Goal: Information Seeking & Learning: Learn about a topic

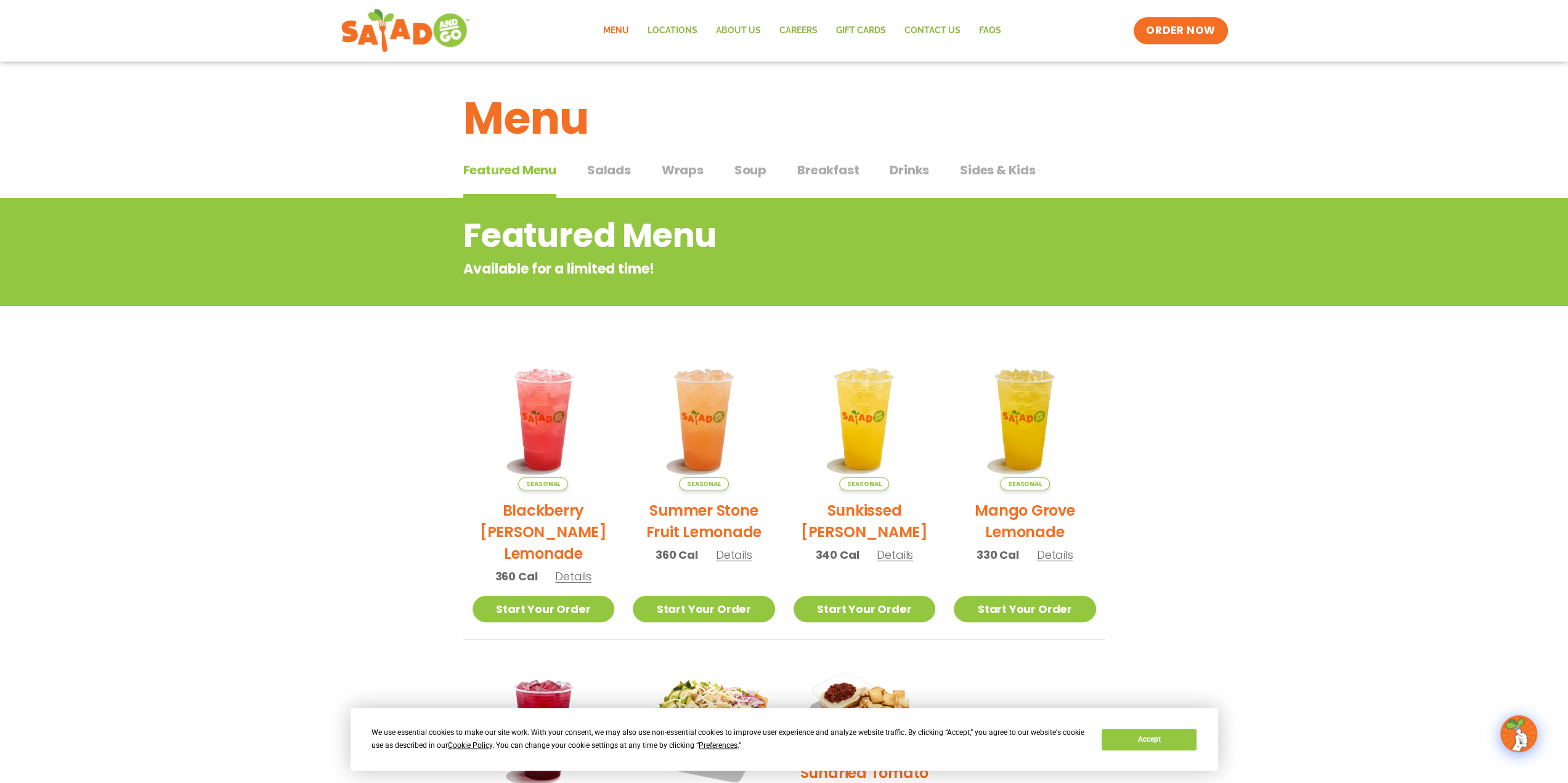
click at [611, 169] on span "Salads" at bounding box center [609, 170] width 44 height 19
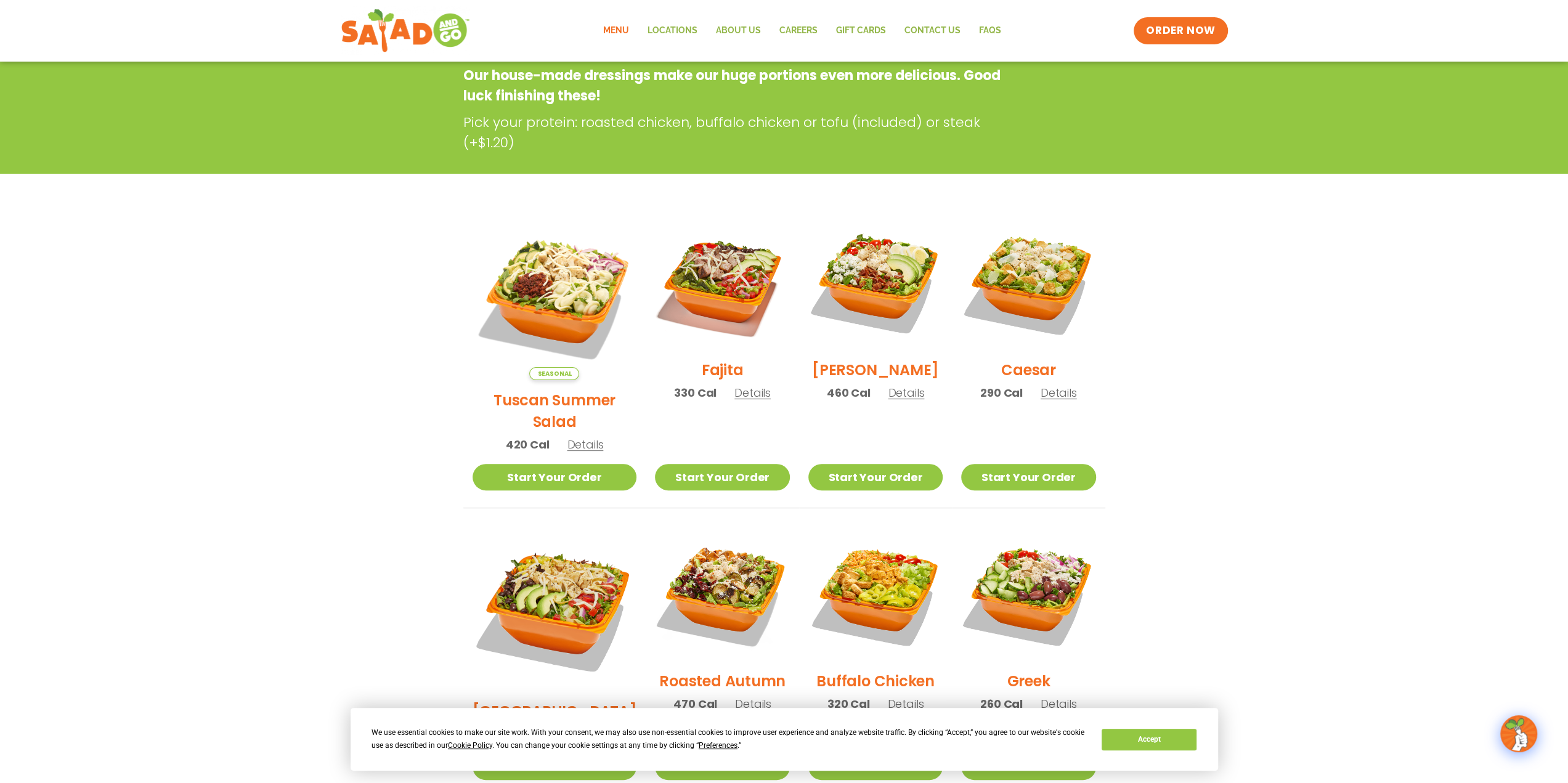
scroll to position [146, 0]
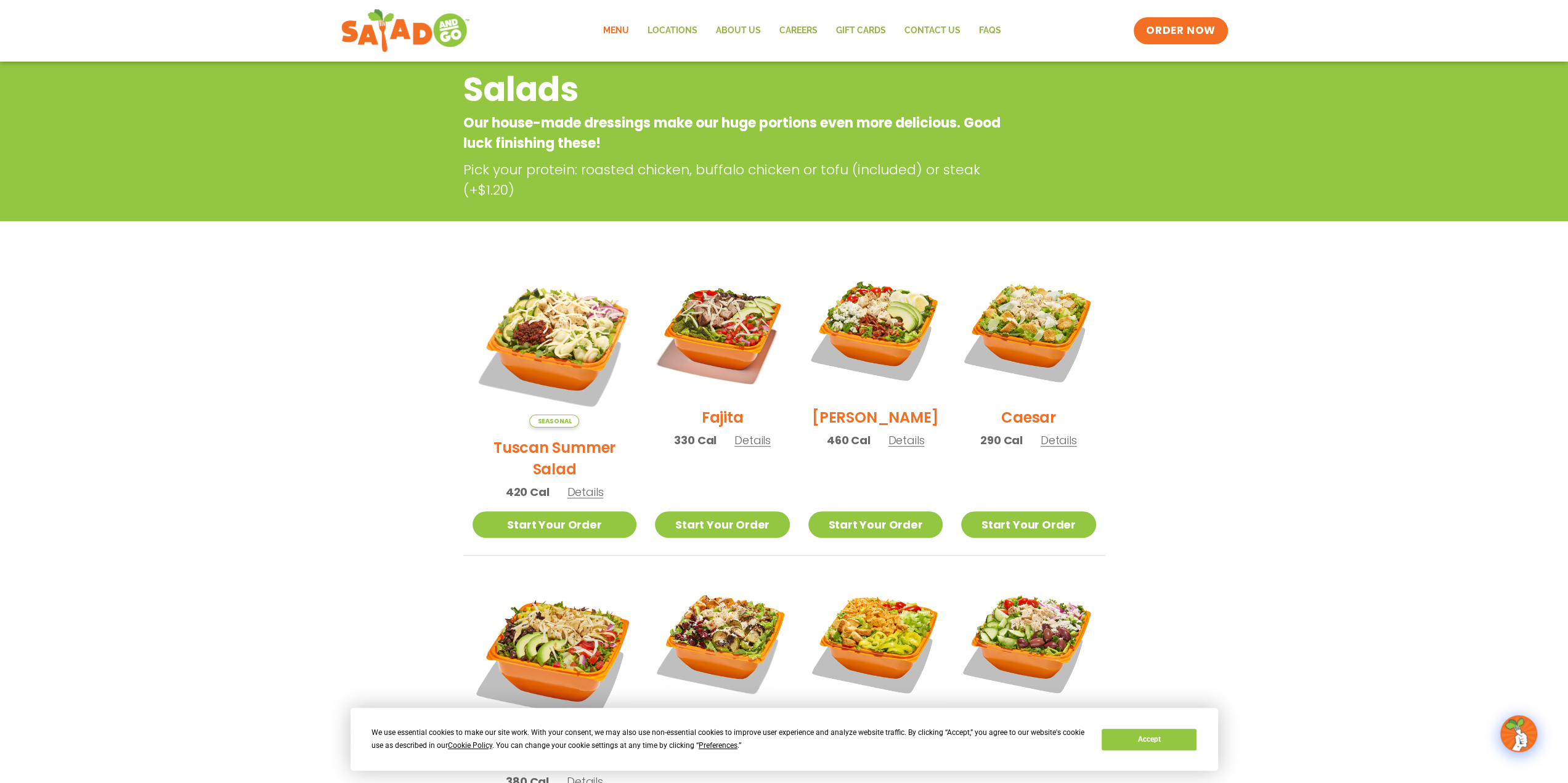
click at [575, 484] on span "Details" at bounding box center [585, 492] width 36 height 16
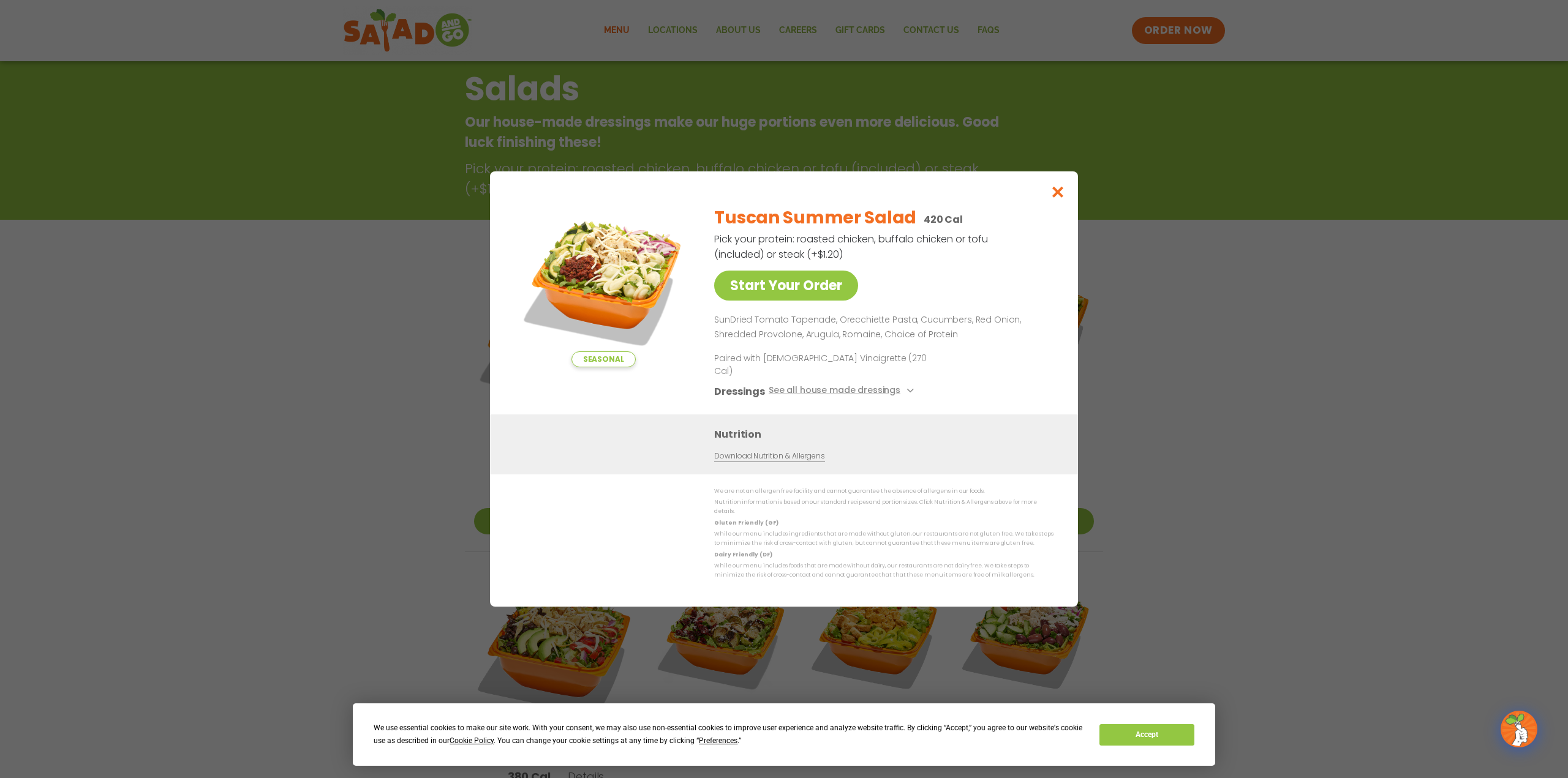
click at [763, 456] on link "Download Nutrition & Allergens" at bounding box center [769, 456] width 110 height 12
click at [1053, 199] on icon "Close modal" at bounding box center [1058, 192] width 15 height 13
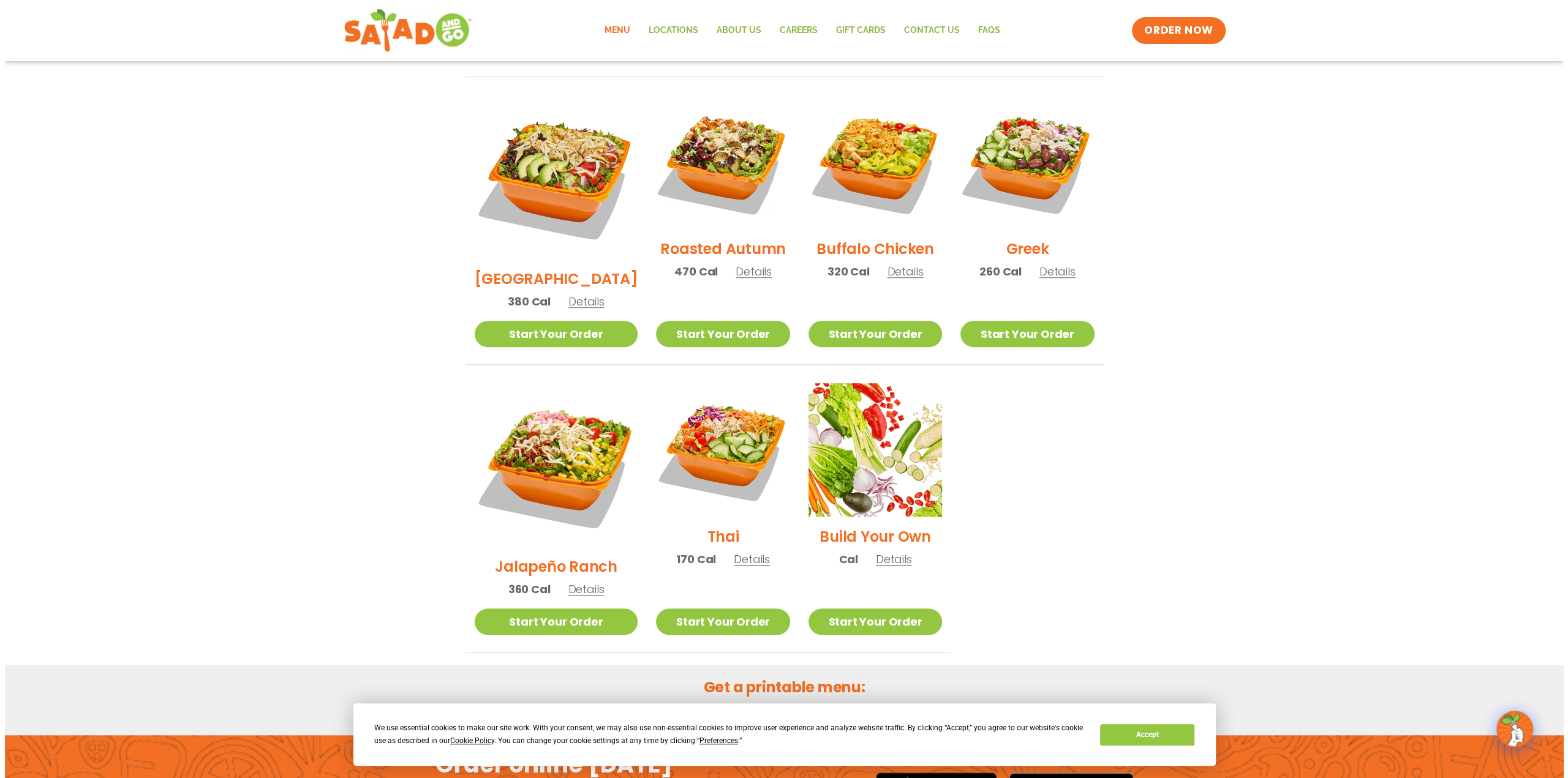
scroll to position [625, 0]
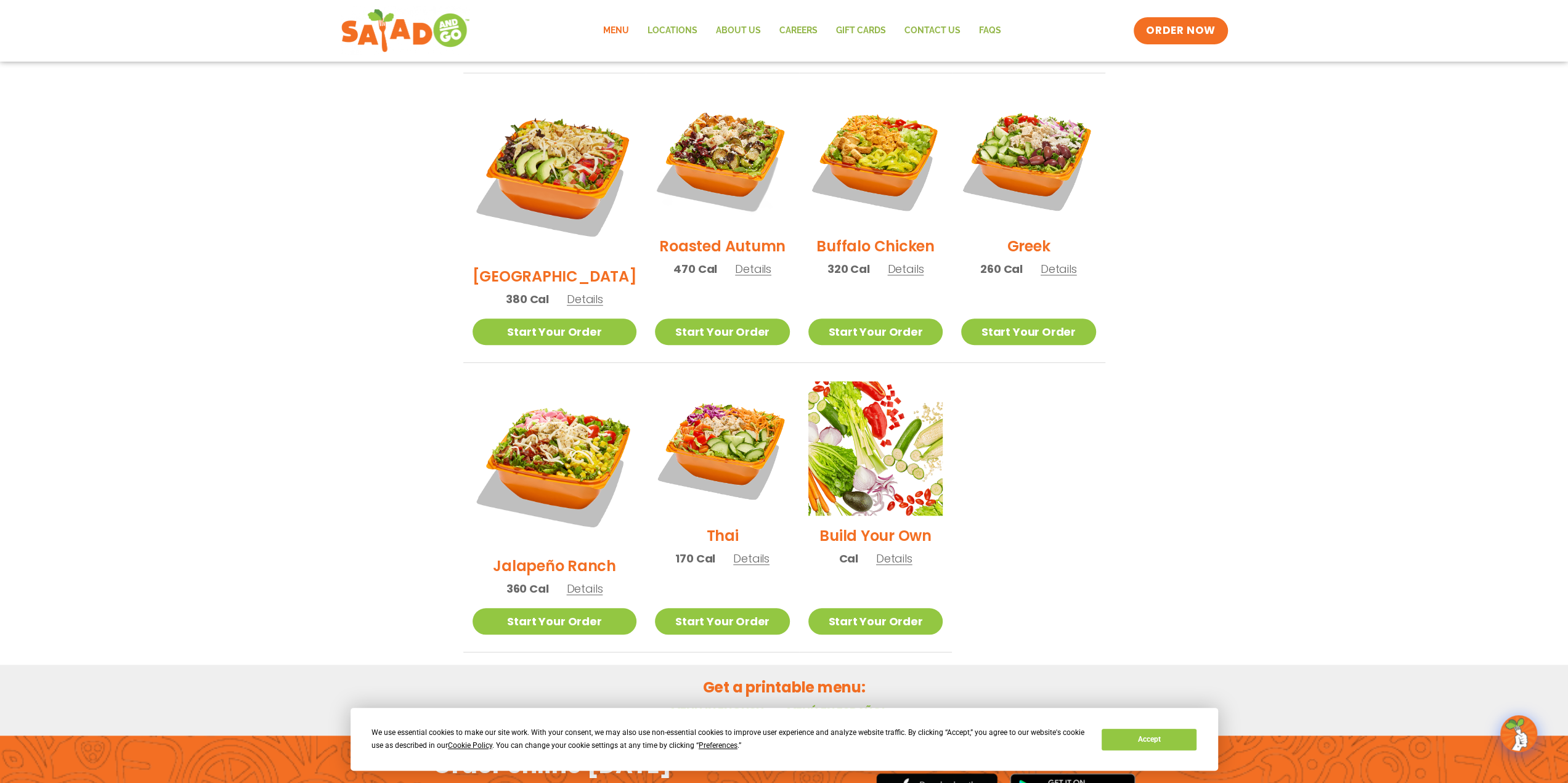
click at [735, 551] on span "Details" at bounding box center [751, 558] width 36 height 16
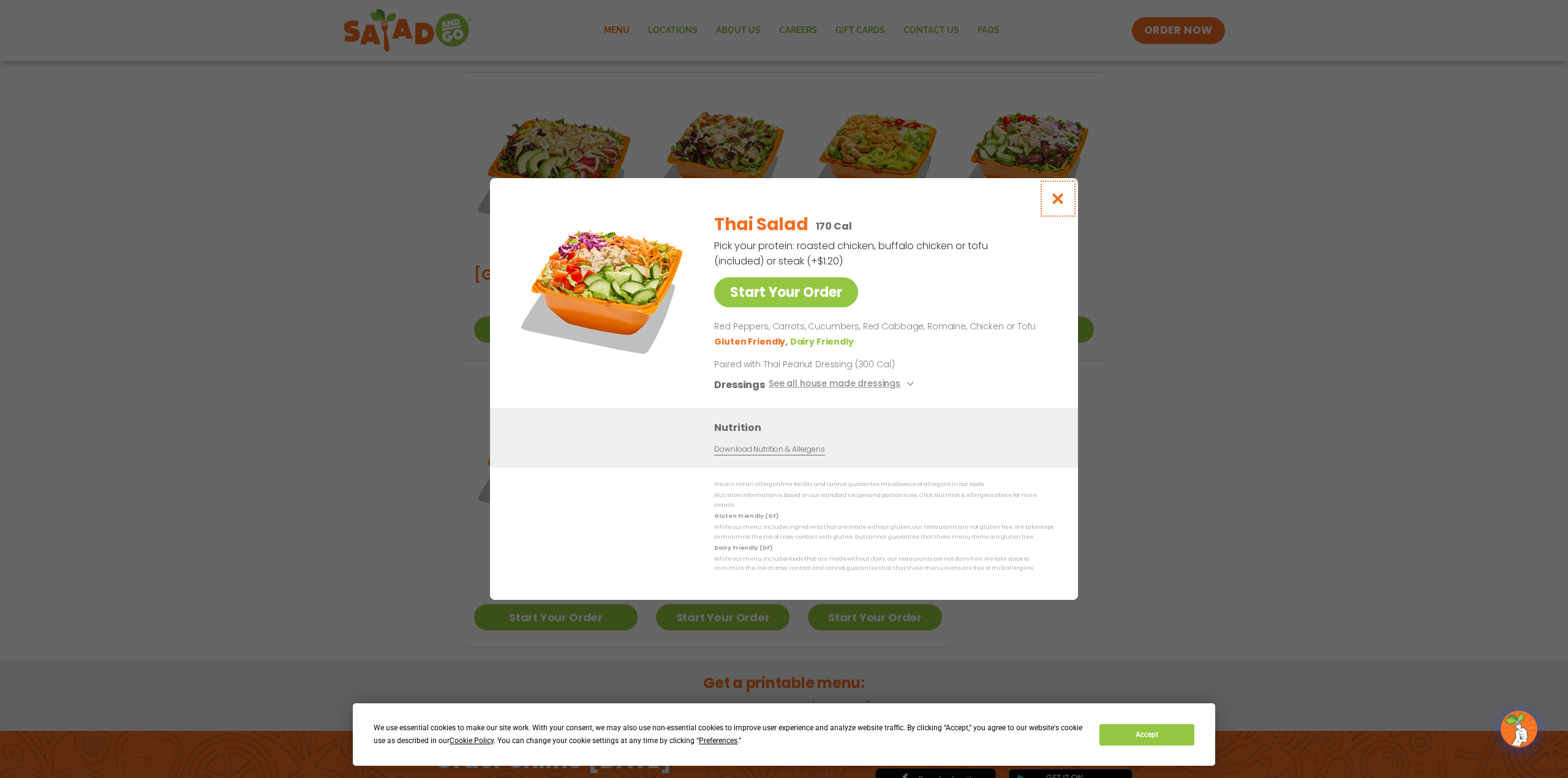
click at [1060, 205] on icon "Close modal" at bounding box center [1058, 199] width 15 height 13
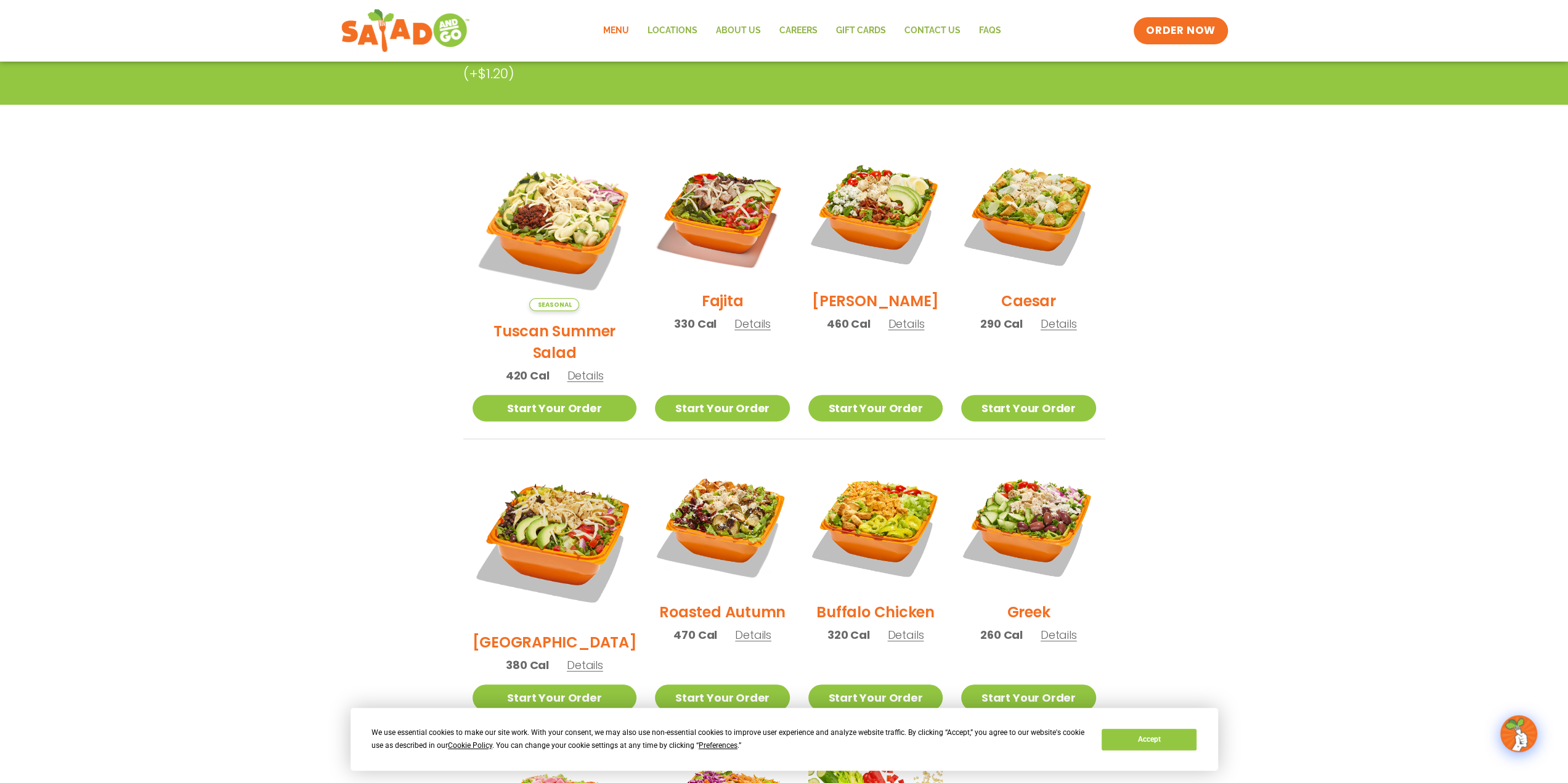
scroll to position [0, 0]
